Goal: Task Accomplishment & Management: Use online tool/utility

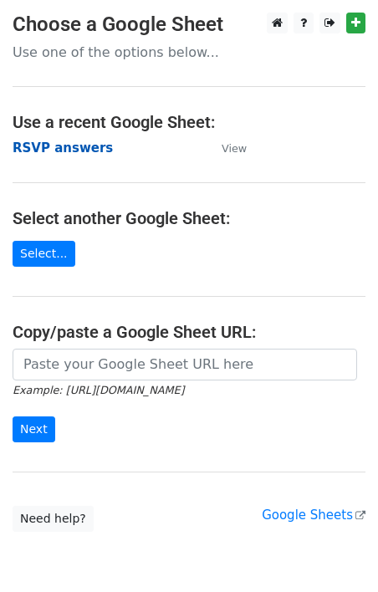
click at [46, 142] on strong "RSVP answers" at bounding box center [63, 148] width 100 height 15
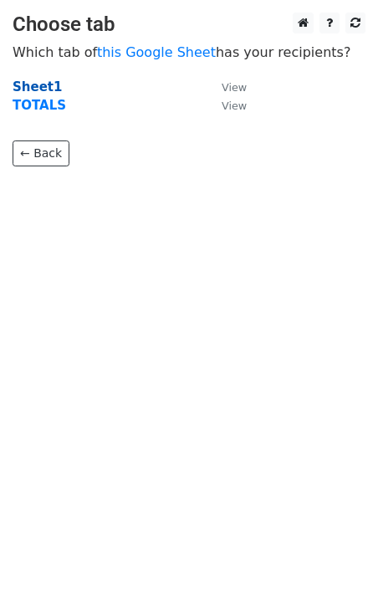
click at [37, 86] on strong "Sheet1" at bounding box center [37, 86] width 49 height 15
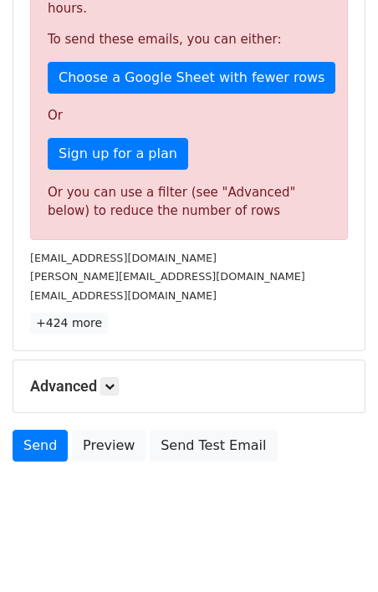
scroll to position [486, 0]
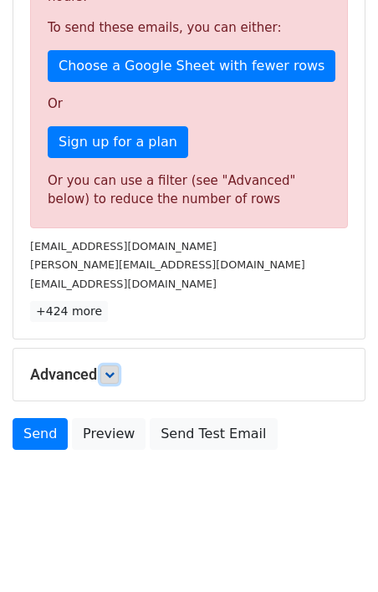
click at [109, 377] on icon at bounding box center [110, 375] width 10 height 10
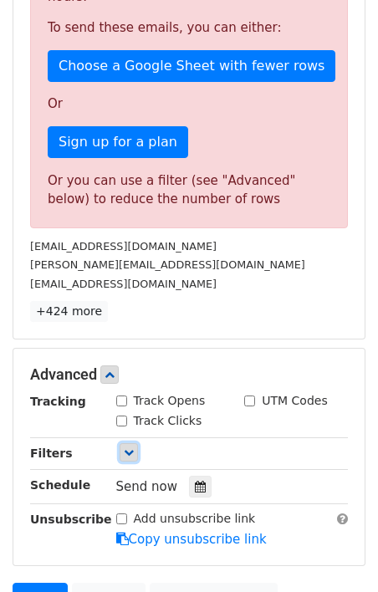
click at [133, 452] on icon at bounding box center [129, 453] width 10 height 10
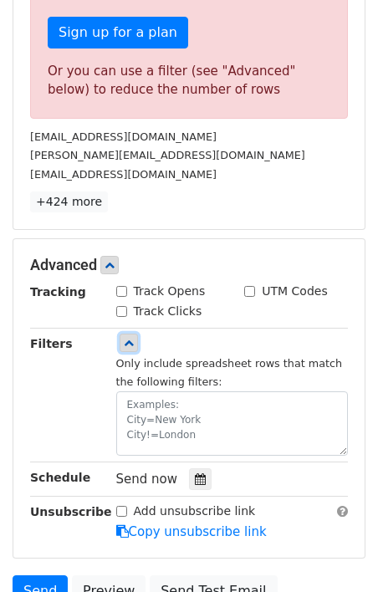
scroll to position [613, 0]
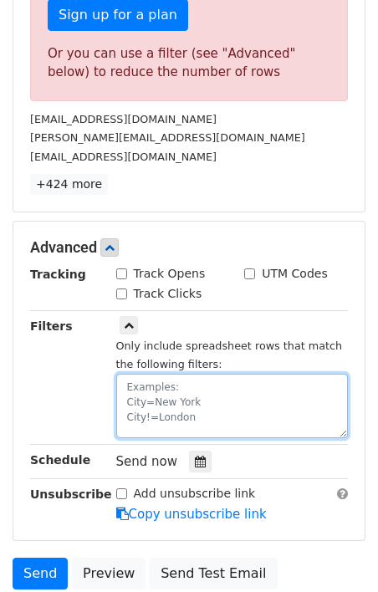
click at [137, 407] on textarea at bounding box center [232, 406] width 233 height 64
paste textarea "Yes, Count me in - I'll be there! Yes, I am bringing 1 guest."
type textarea "RSVP=Yes, Count me in - I'll be there! Yes, I am bringing 1 guest."
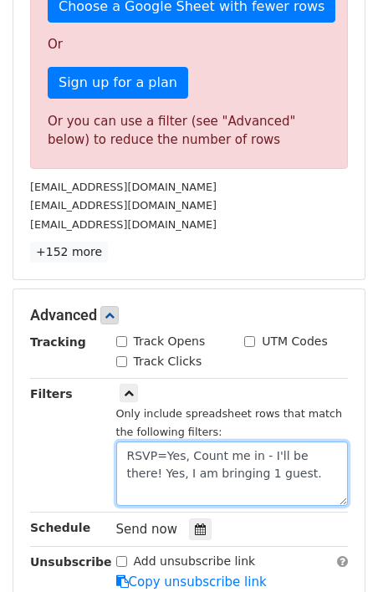
scroll to position [557, 0]
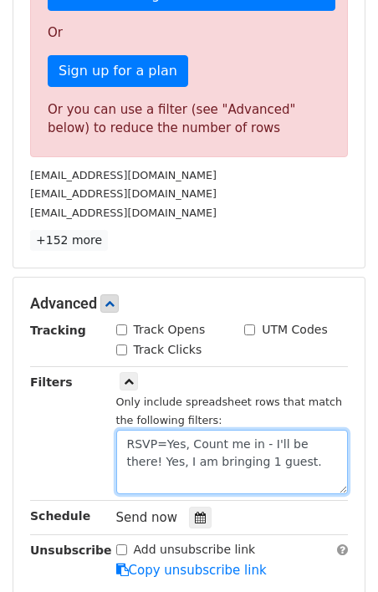
click at [242, 460] on textarea "RSVP=Yes, Count me in - I'll be there! Yes, I am bringing 1 guest." at bounding box center [232, 462] width 233 height 64
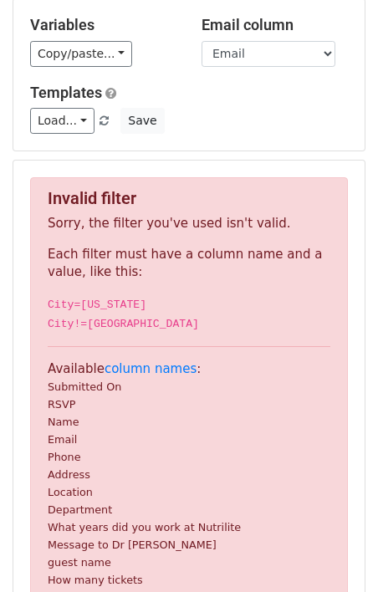
scroll to position [0, 0]
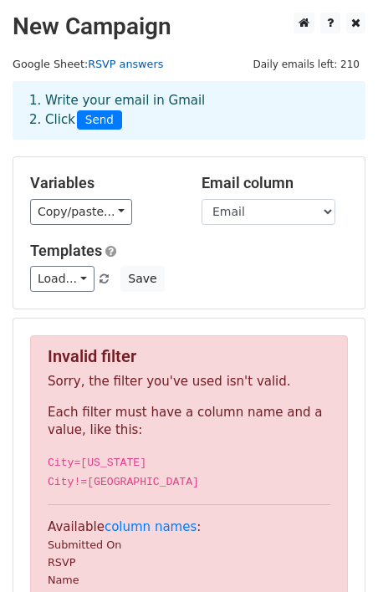
click at [122, 67] on link "RSVP answers" at bounding box center [125, 64] width 75 height 13
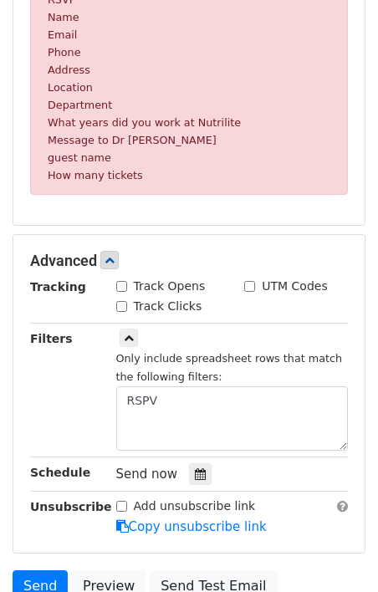
scroll to position [616, 0]
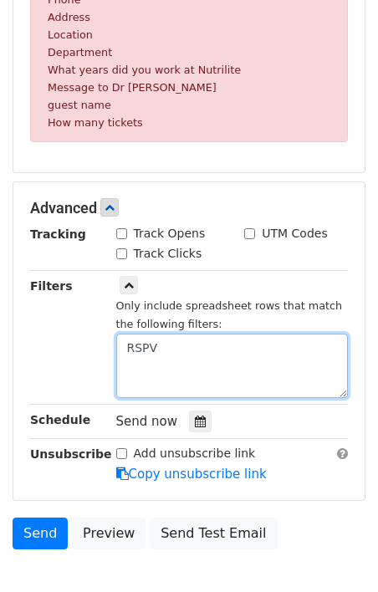
click at [204, 360] on textarea "RSPV" at bounding box center [232, 366] width 233 height 64
paste textarea "Yes, I am bringing 1 guest. Yes, Count me in - I'll be there!"
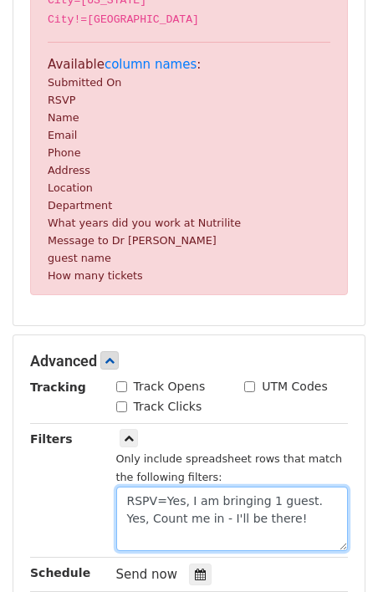
scroll to position [720, 0]
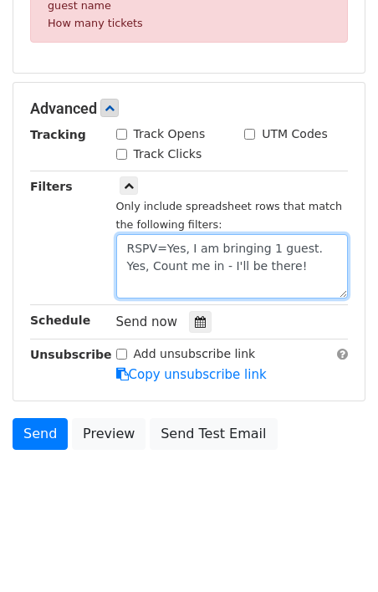
click at [146, 252] on textarea "RSPV=Yes, I am bringing 1 guest. Yes, Count me in - I'll be there!" at bounding box center [232, 266] width 233 height 64
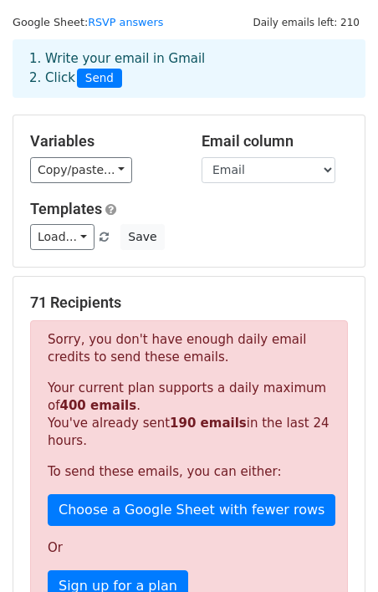
scroll to position [0, 0]
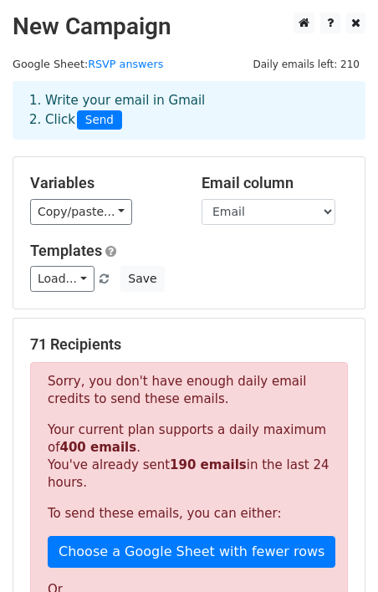
type textarea "RSVP=Yes, I am bringing 1 guest. Yes, Count me in - I'll be there!"
